Goal: Task Accomplishment & Management: Use online tool/utility

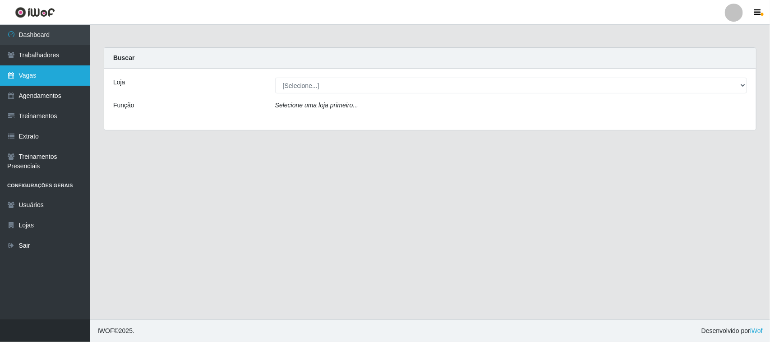
click at [16, 65] on link "Vagas" at bounding box center [45, 75] width 90 height 20
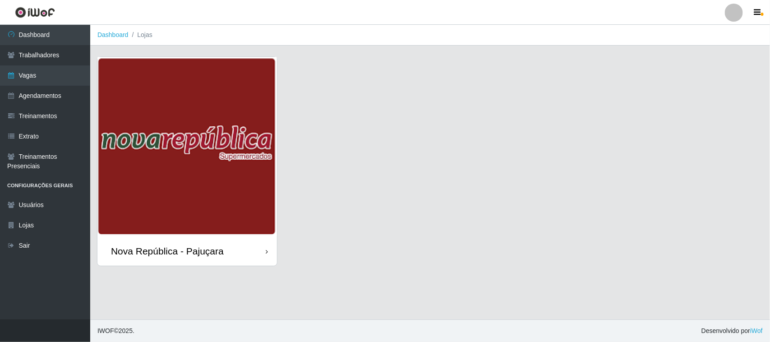
click at [124, 84] on img at bounding box center [187, 147] width 180 height 180
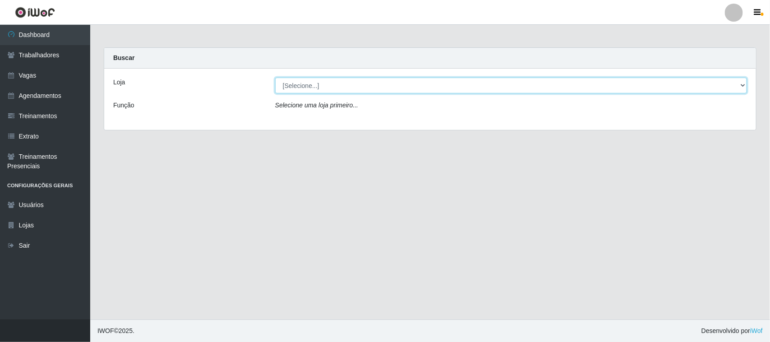
click at [548, 82] on select "[Selecione...] [GEOGRAPHIC_DATA]" at bounding box center [511, 86] width 472 height 16
select select "65"
click at [275, 78] on select "[Selecione...] [GEOGRAPHIC_DATA]" at bounding box center [511, 86] width 472 height 16
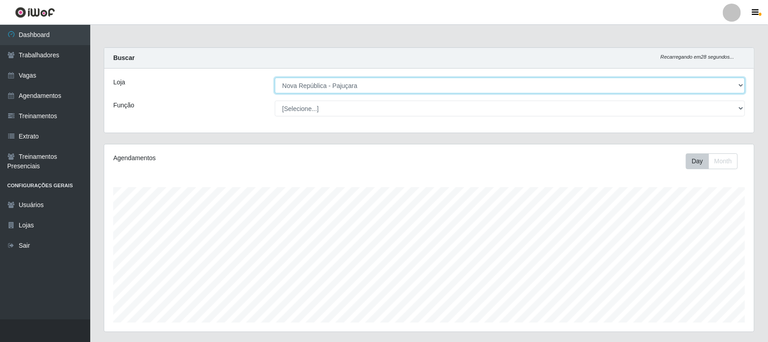
scroll to position [188, 650]
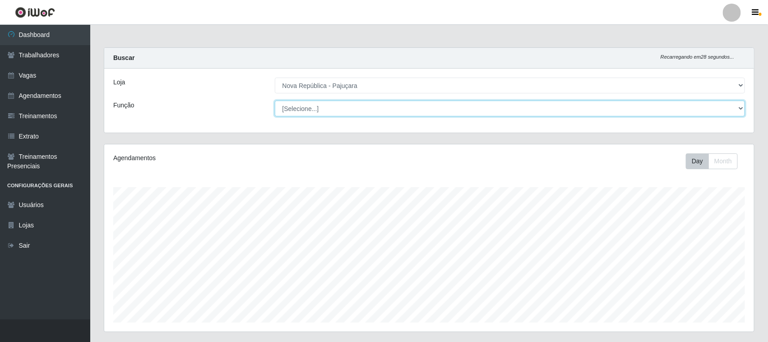
click at [547, 112] on select "[Selecione...] Balconista Operador de Caixa Repositor" at bounding box center [510, 109] width 471 height 16
click at [540, 109] on select "[Selecione...] Balconista Operador de Caixa Repositor" at bounding box center [510, 109] width 471 height 16
select select "22"
click at [275, 101] on select "[Selecione...] Balconista Operador de Caixa Repositor" at bounding box center [510, 109] width 471 height 16
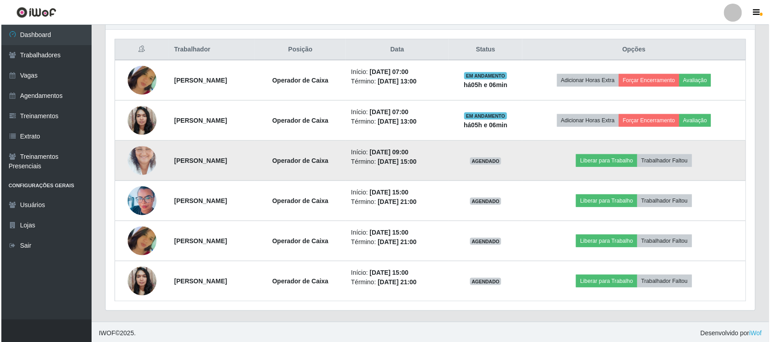
scroll to position [339, 0]
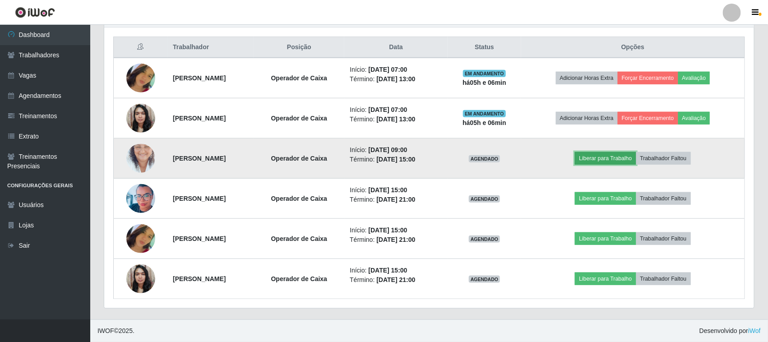
click at [629, 153] on button "Liberar para Trabalho" at bounding box center [605, 158] width 61 height 13
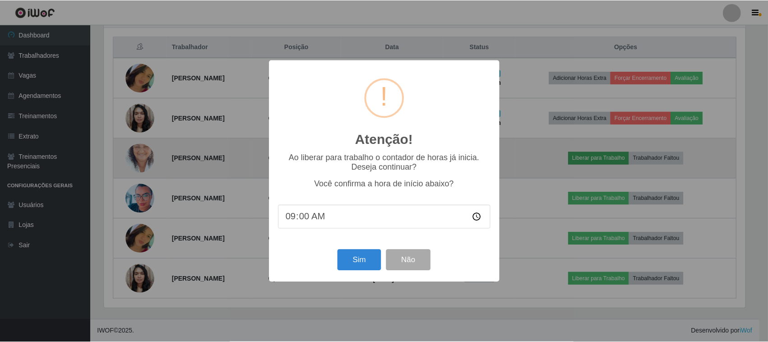
scroll to position [188, 643]
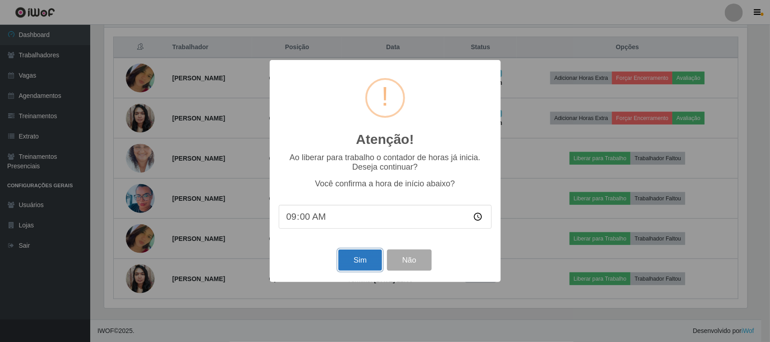
click at [354, 260] on button "Sim" at bounding box center [360, 260] width 44 height 21
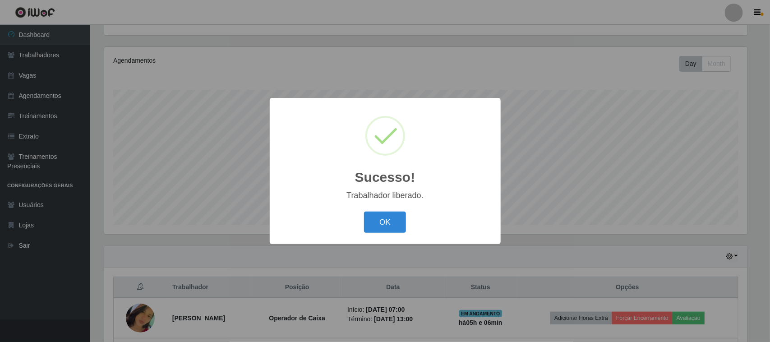
click at [385, 224] on button "OK" at bounding box center [385, 222] width 42 height 21
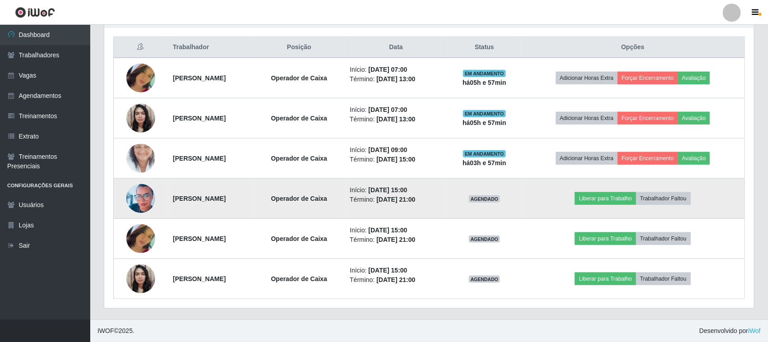
scroll to position [339, 0]
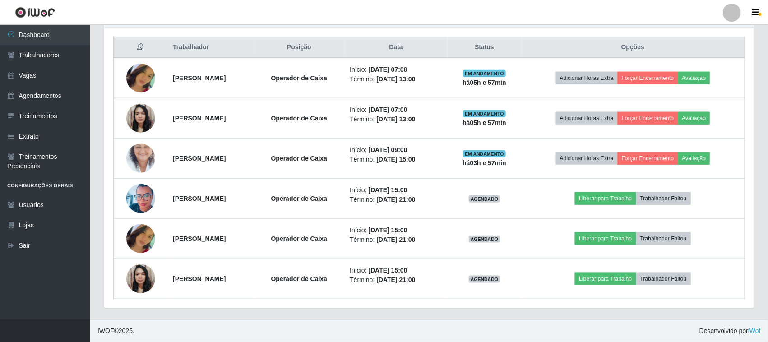
click at [380, 10] on header "Perfil Alterar Senha Sair" at bounding box center [384, 12] width 768 height 25
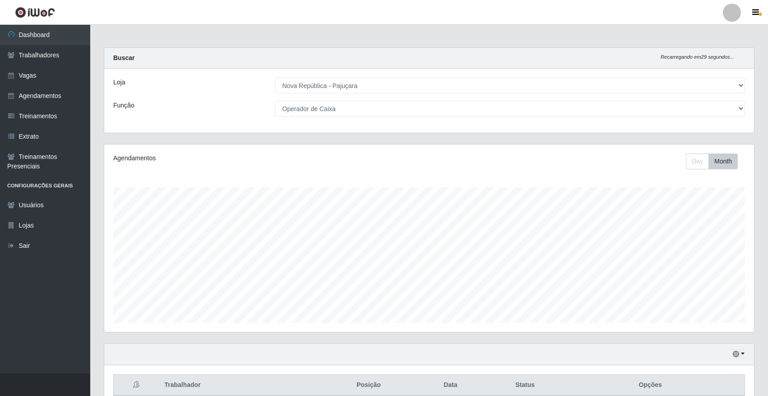
select select "65"
select select "22"
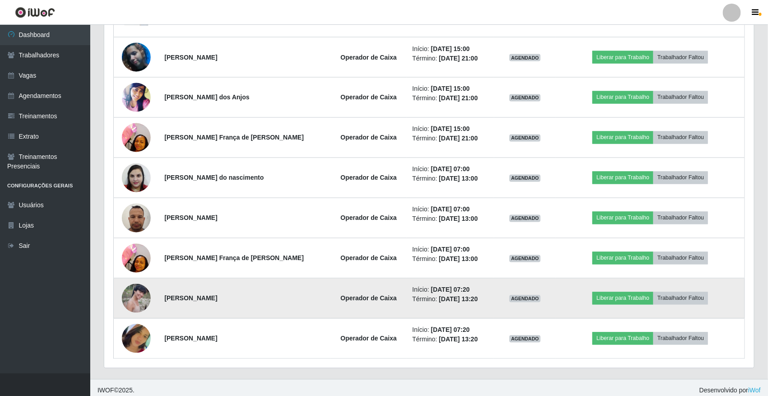
scroll to position [688, 0]
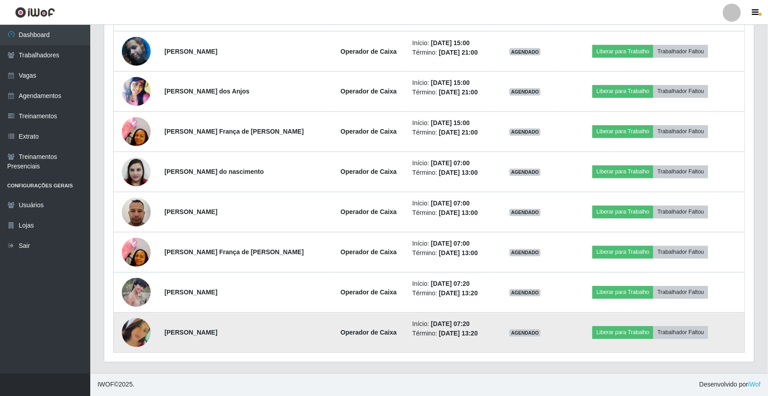
click at [133, 333] on img at bounding box center [136, 332] width 29 height 51
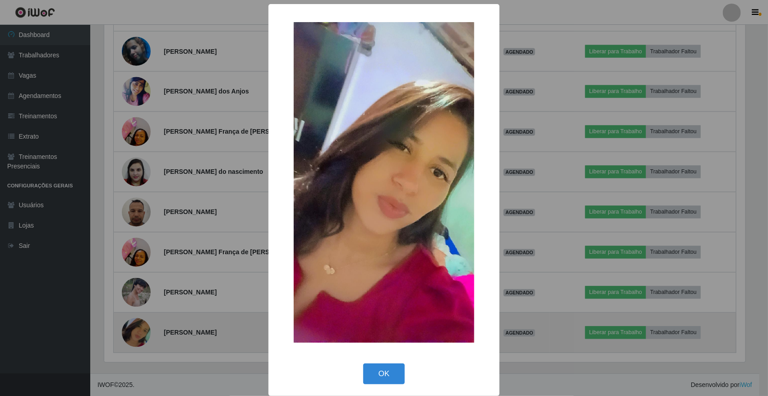
scroll to position [188, 643]
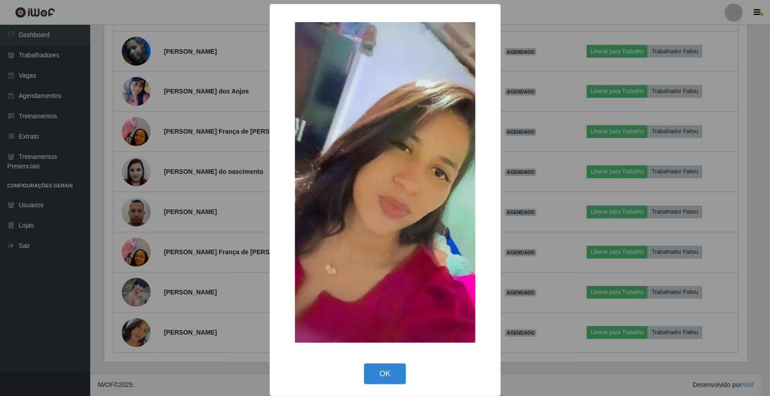
drag, startPoint x: 201, startPoint y: 201, endPoint x: 229, endPoint y: 231, distance: 40.9
drag, startPoint x: 229, startPoint y: 231, endPoint x: 185, endPoint y: 263, distance: 54.0
click at [185, 263] on div "× OK Cancel" at bounding box center [385, 198] width 770 height 396
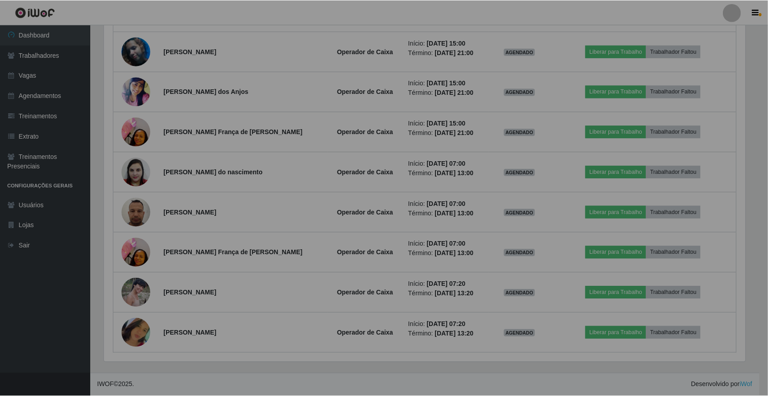
scroll to position [188, 650]
